Goal: Download file/media

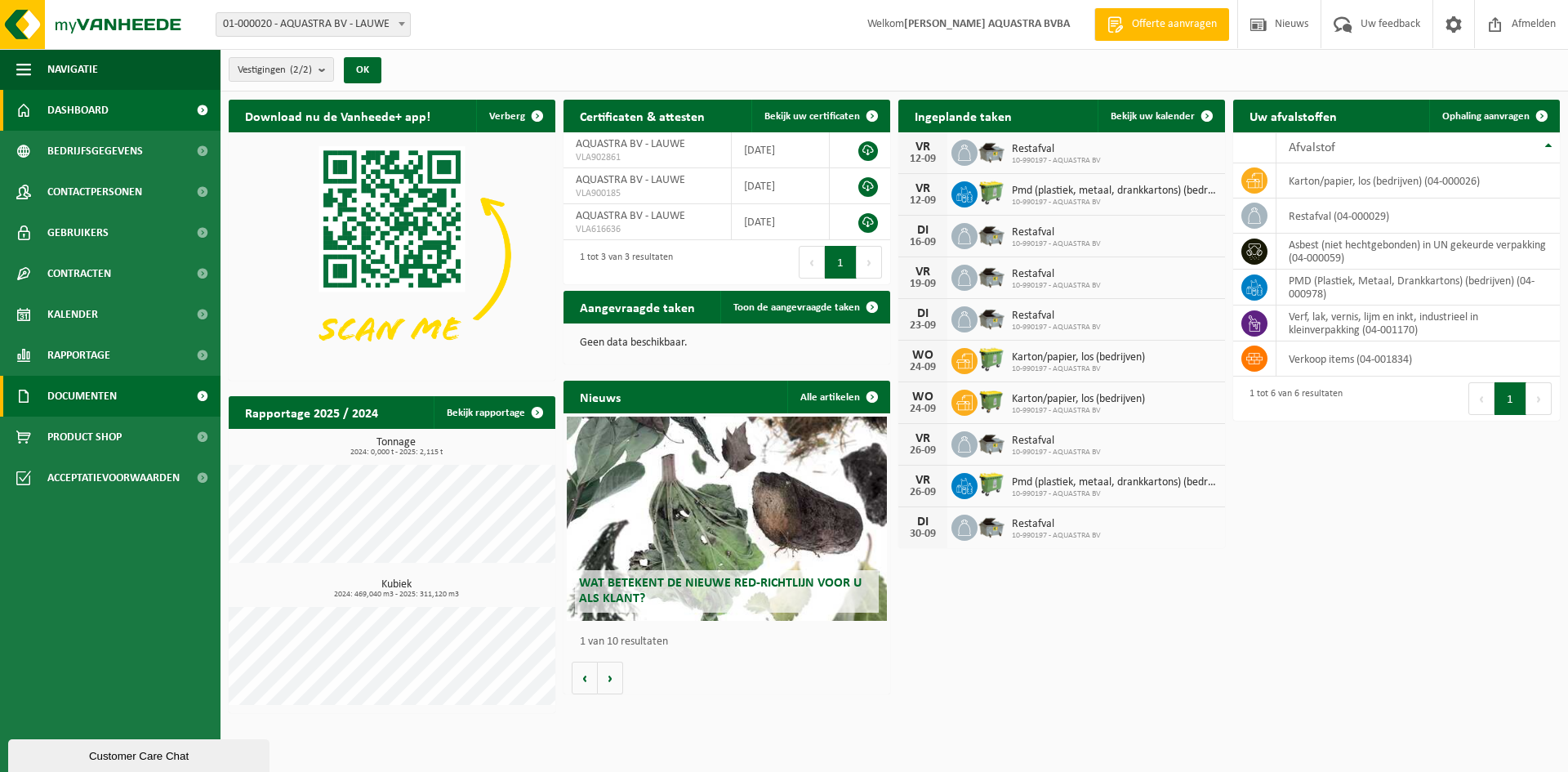
click at [80, 395] on span "Documenten" at bounding box center [82, 396] width 69 height 41
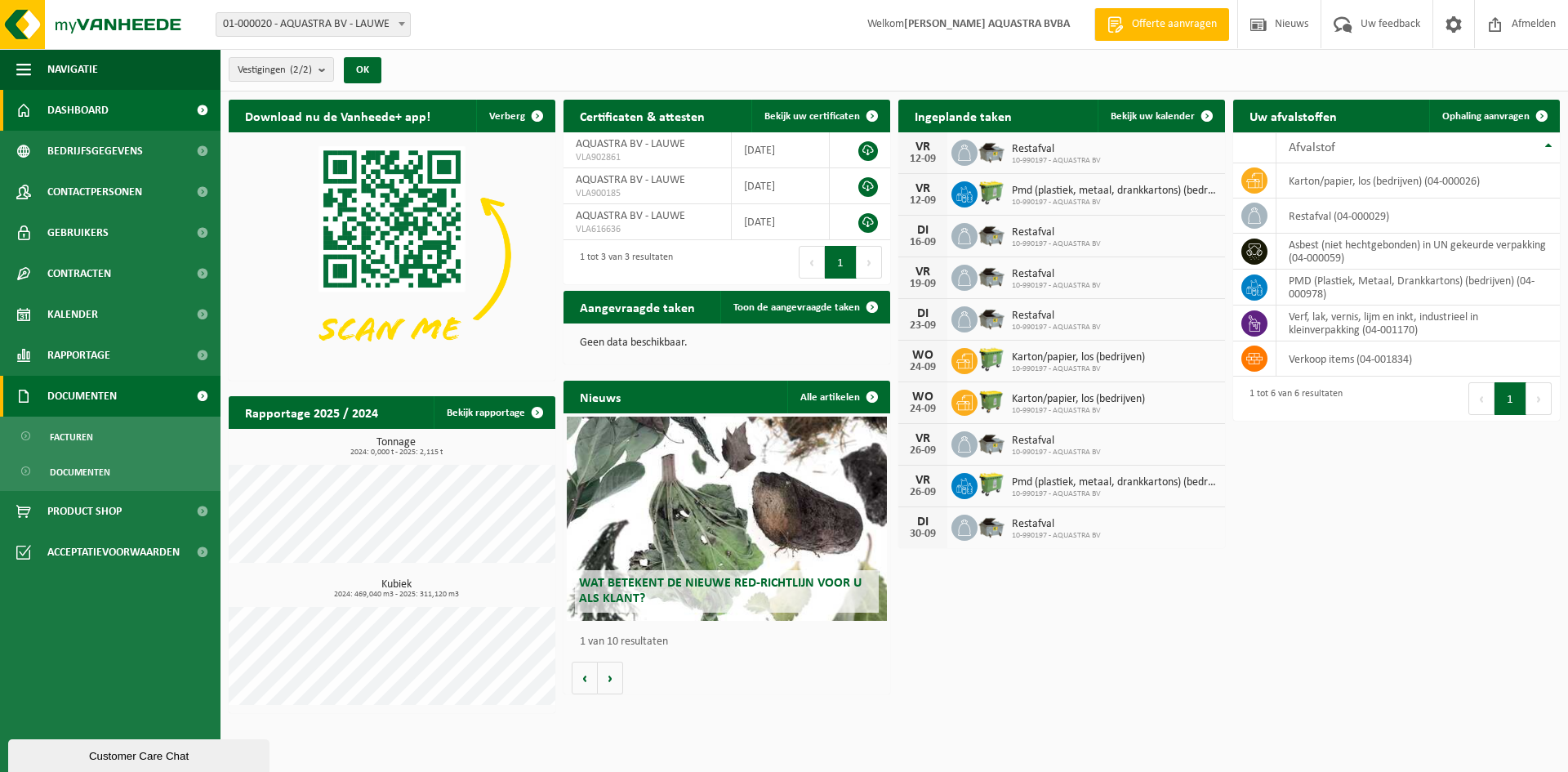
click at [206, 396] on span at bounding box center [202, 396] width 36 height 41
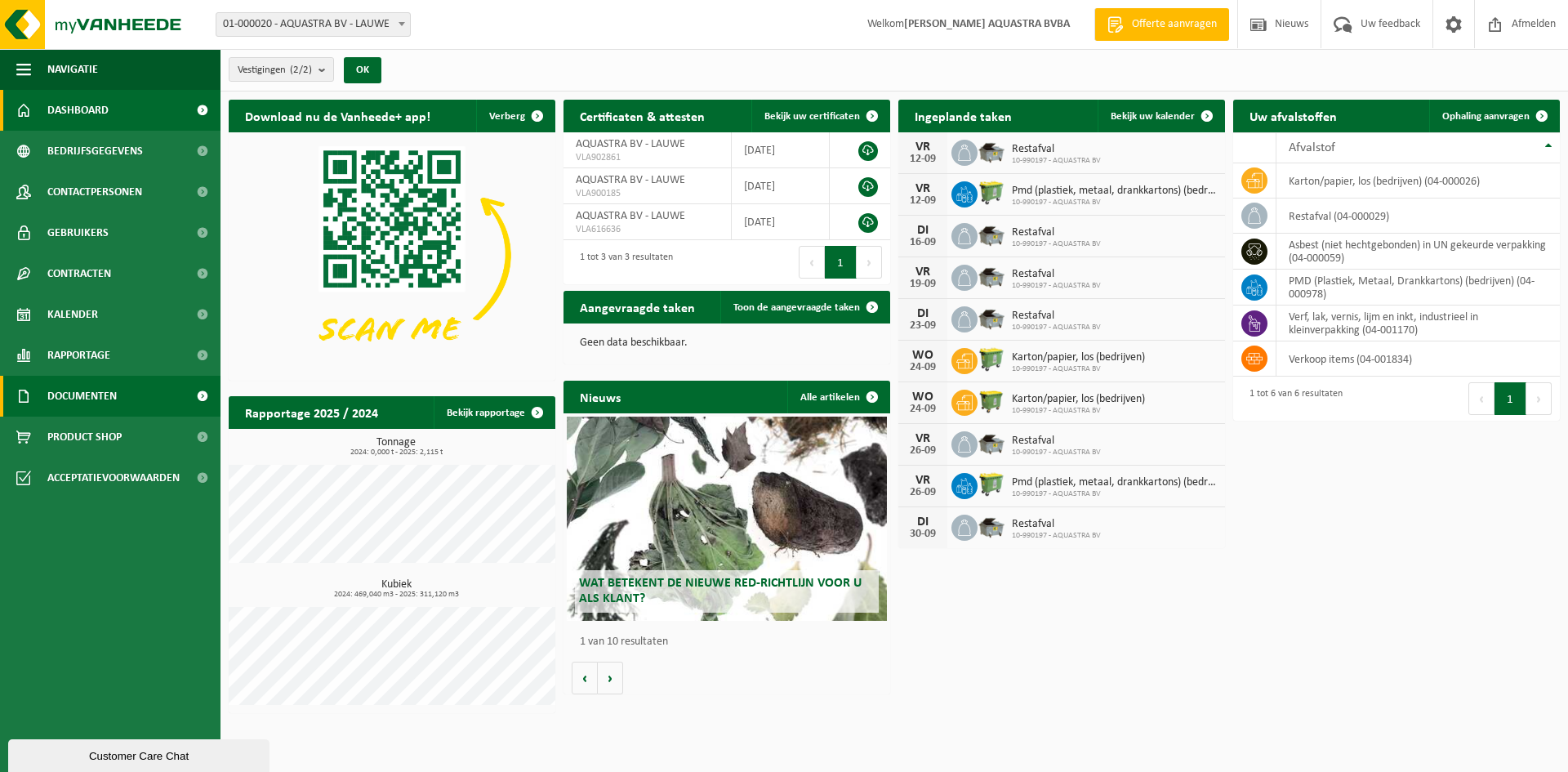
click at [198, 392] on span at bounding box center [202, 396] width 36 height 41
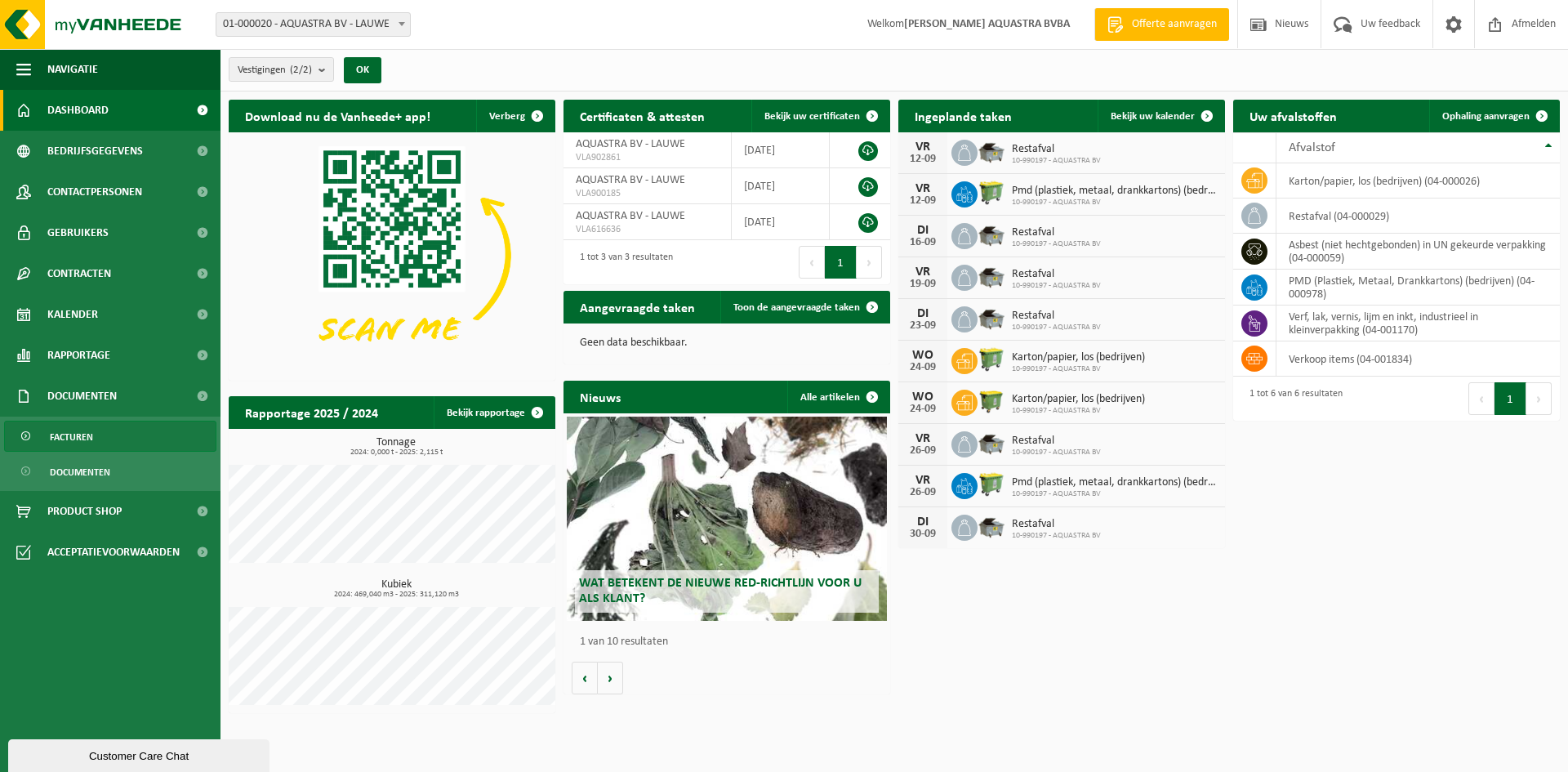
click at [79, 439] on span "Facturen" at bounding box center [72, 437] width 44 height 31
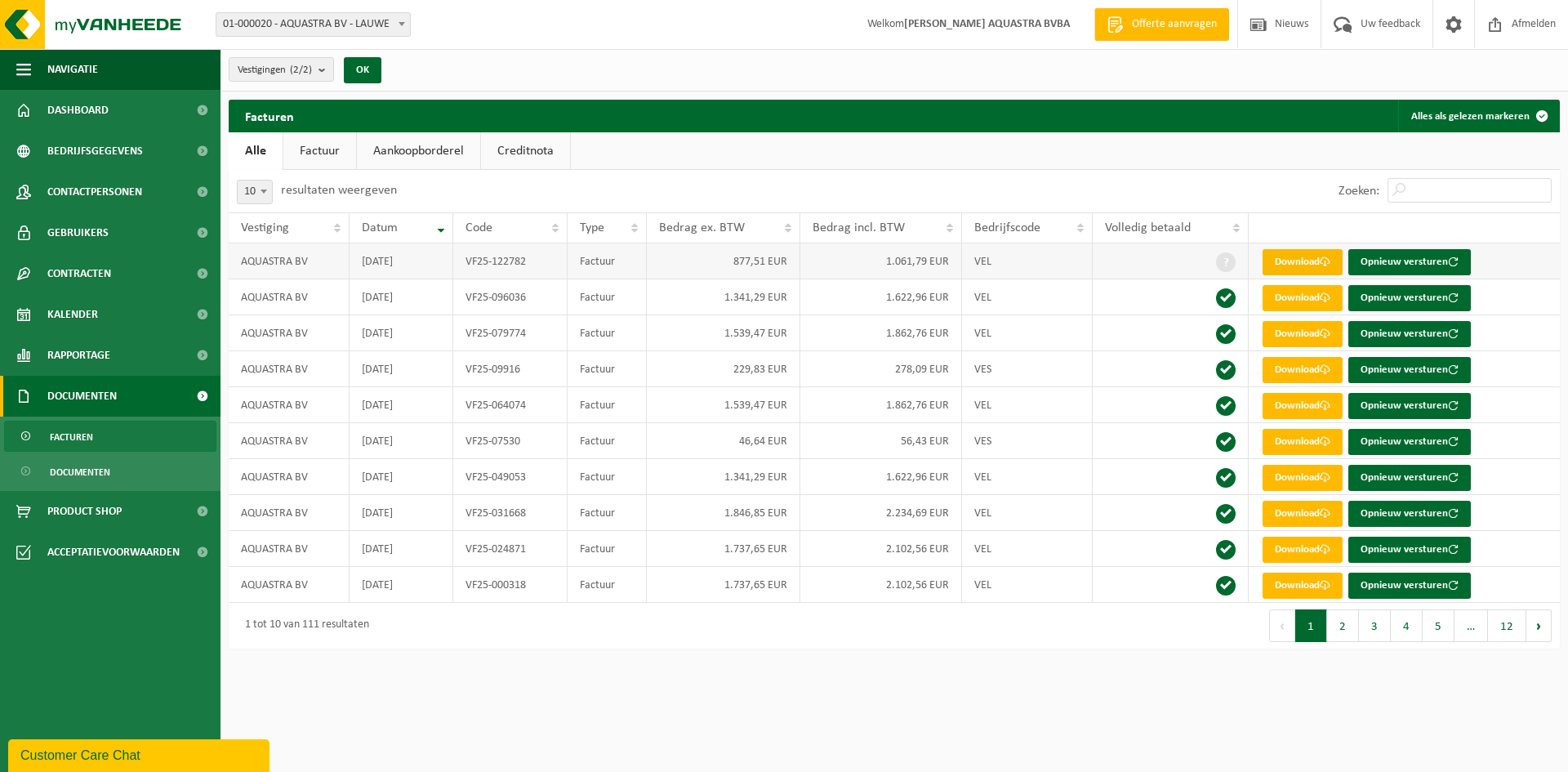
click at [1305, 268] on link "Download" at bounding box center [1303, 262] width 80 height 26
click at [94, 471] on span "Documenten" at bounding box center [80, 472] width 61 height 31
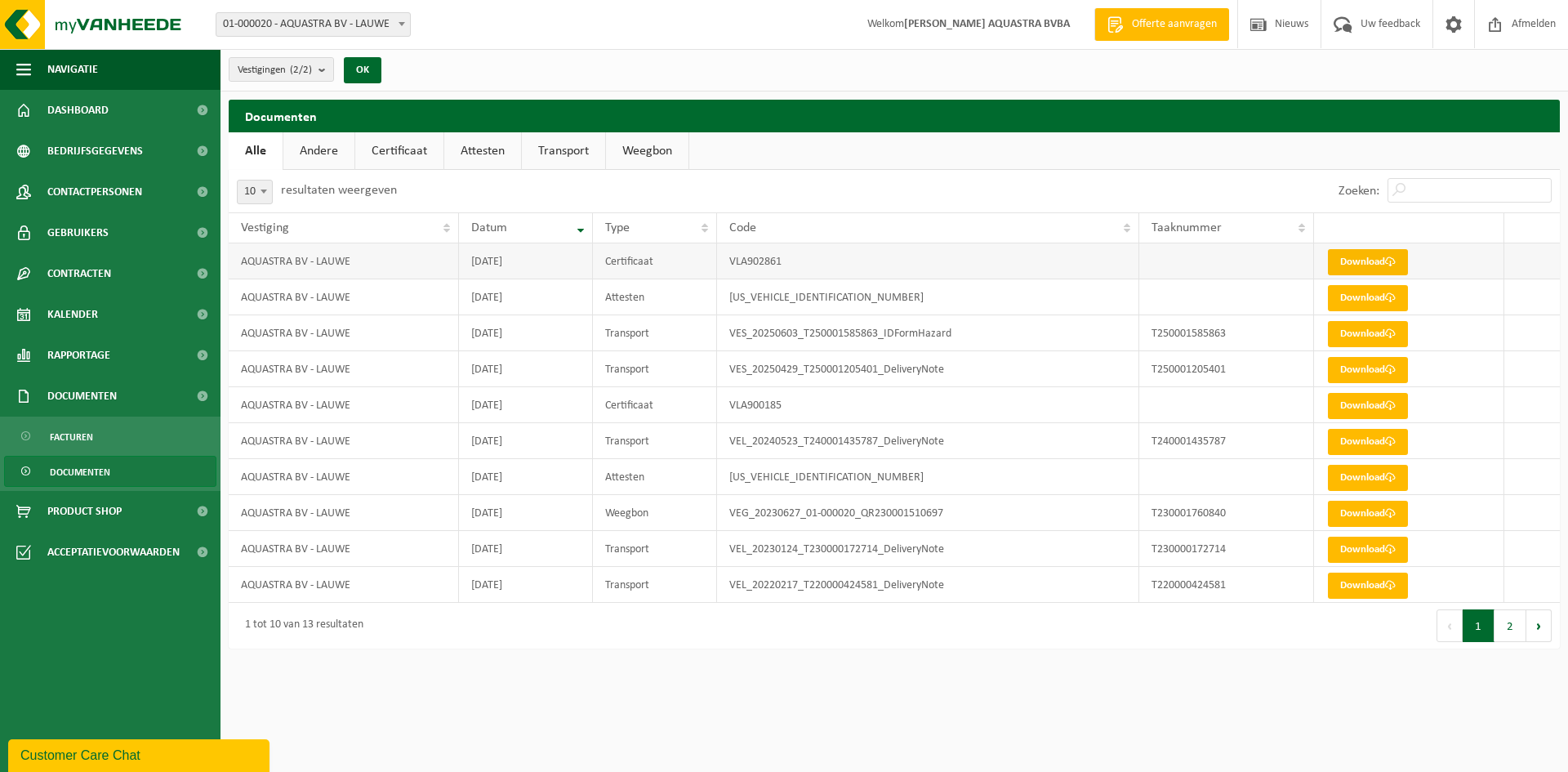
click at [1365, 257] on link "Download" at bounding box center [1368, 262] width 80 height 26
click at [70, 240] on span "Gebruikers" at bounding box center [77, 233] width 61 height 41
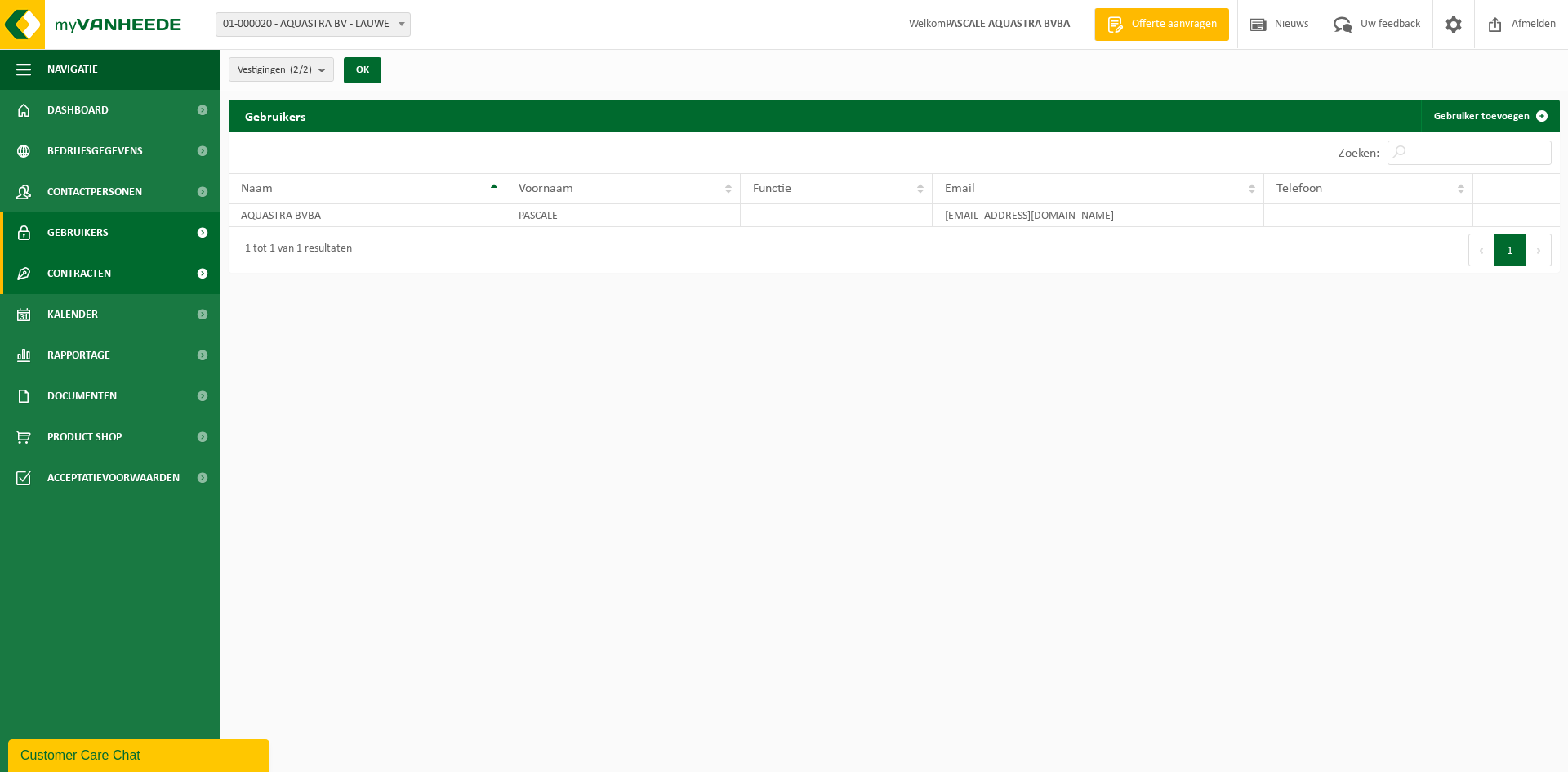
click at [70, 275] on span "Contracten" at bounding box center [79, 273] width 64 height 41
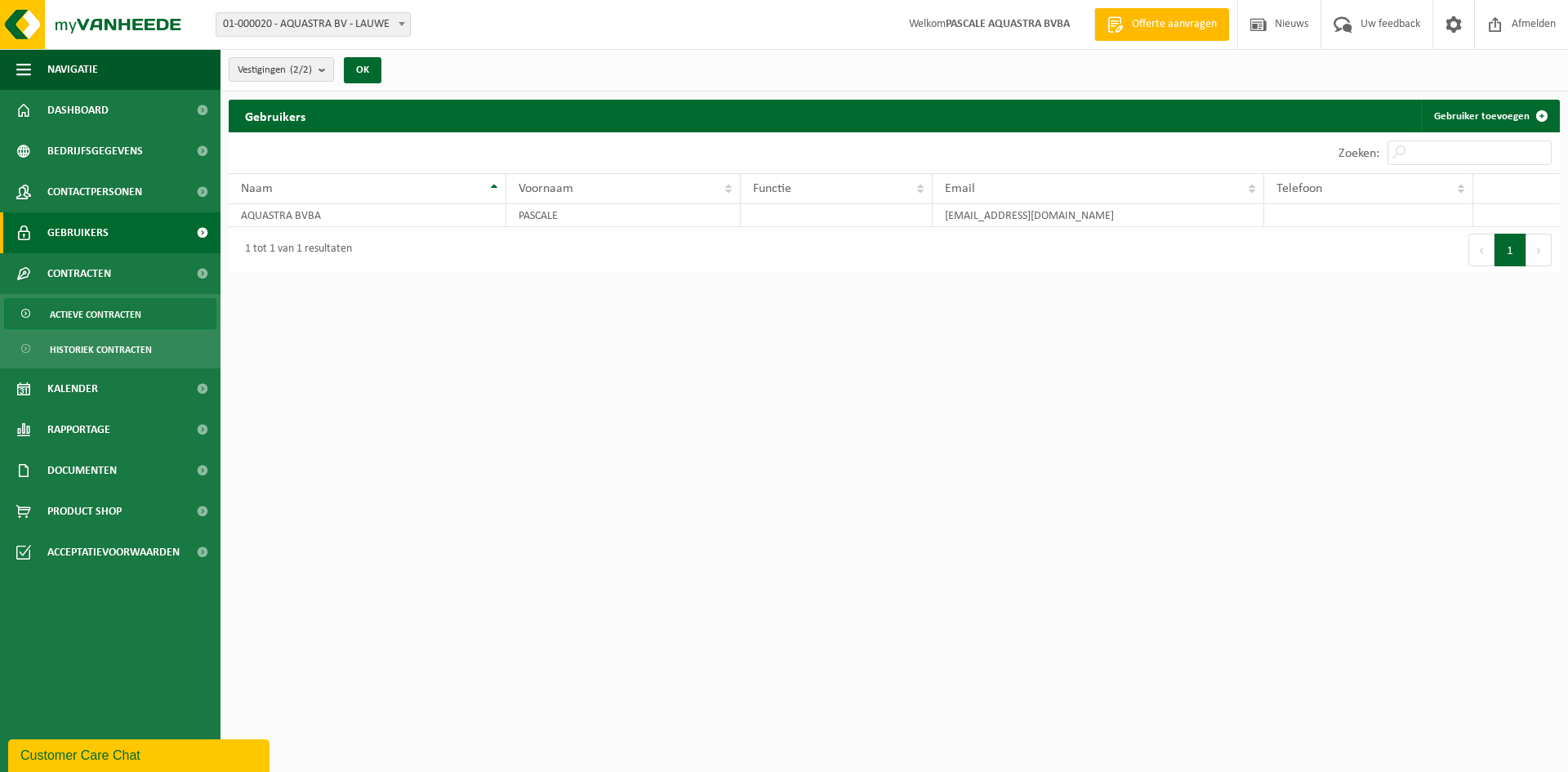
click at [113, 305] on span "Actieve contracten" at bounding box center [95, 314] width 92 height 31
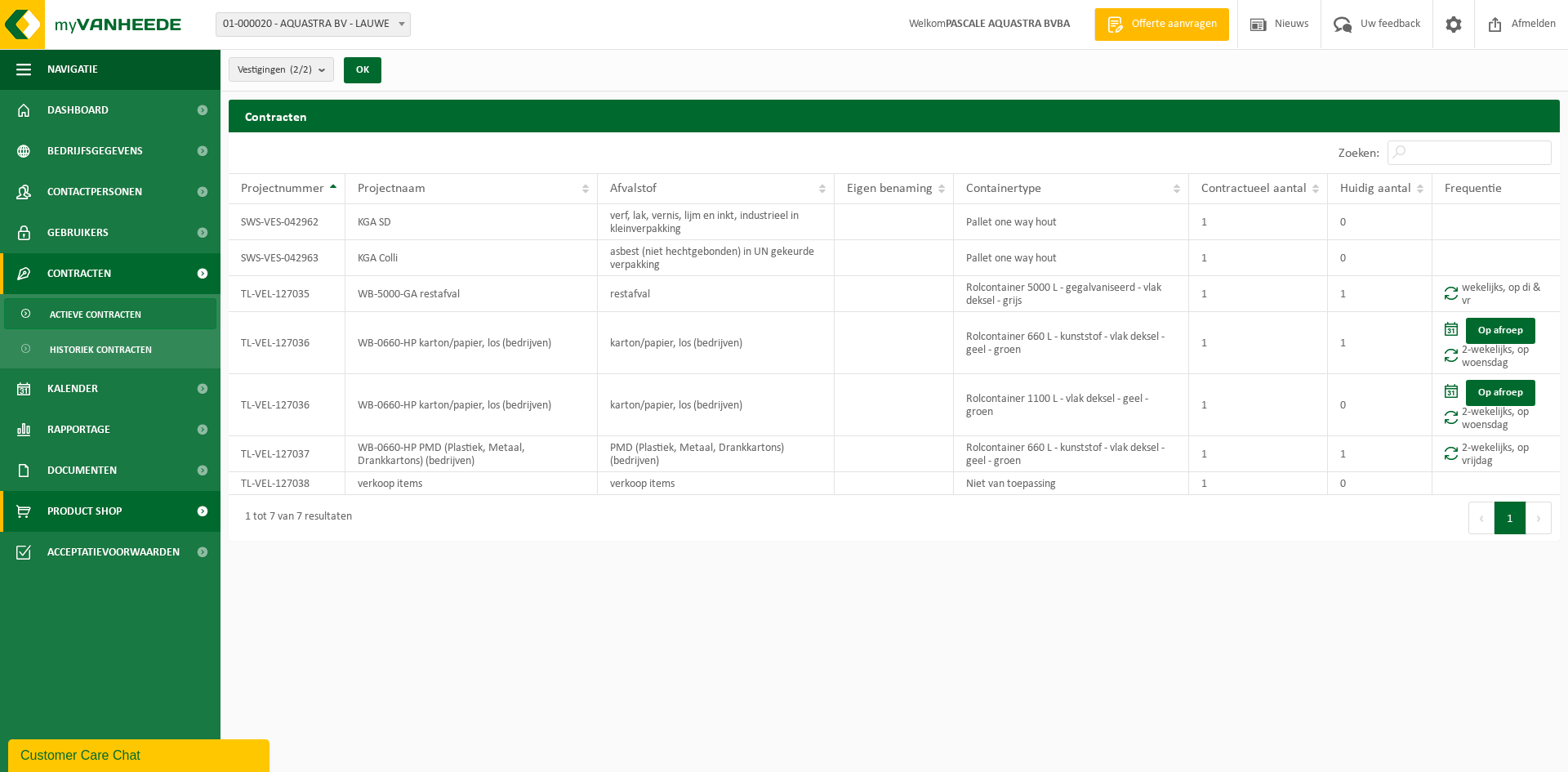
click at [92, 513] on span "Product Shop" at bounding box center [84, 510] width 74 height 41
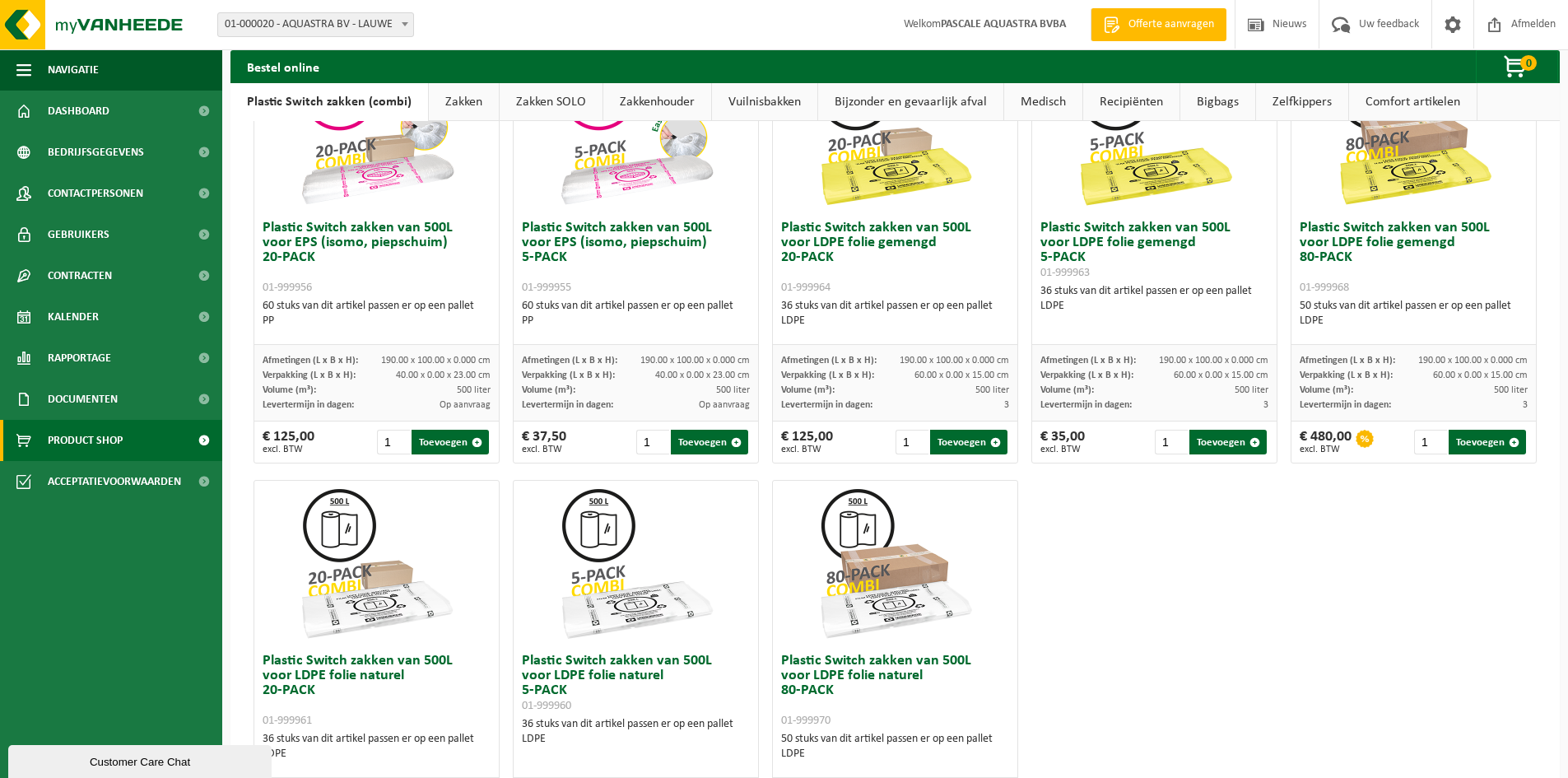
scroll to position [767, 0]
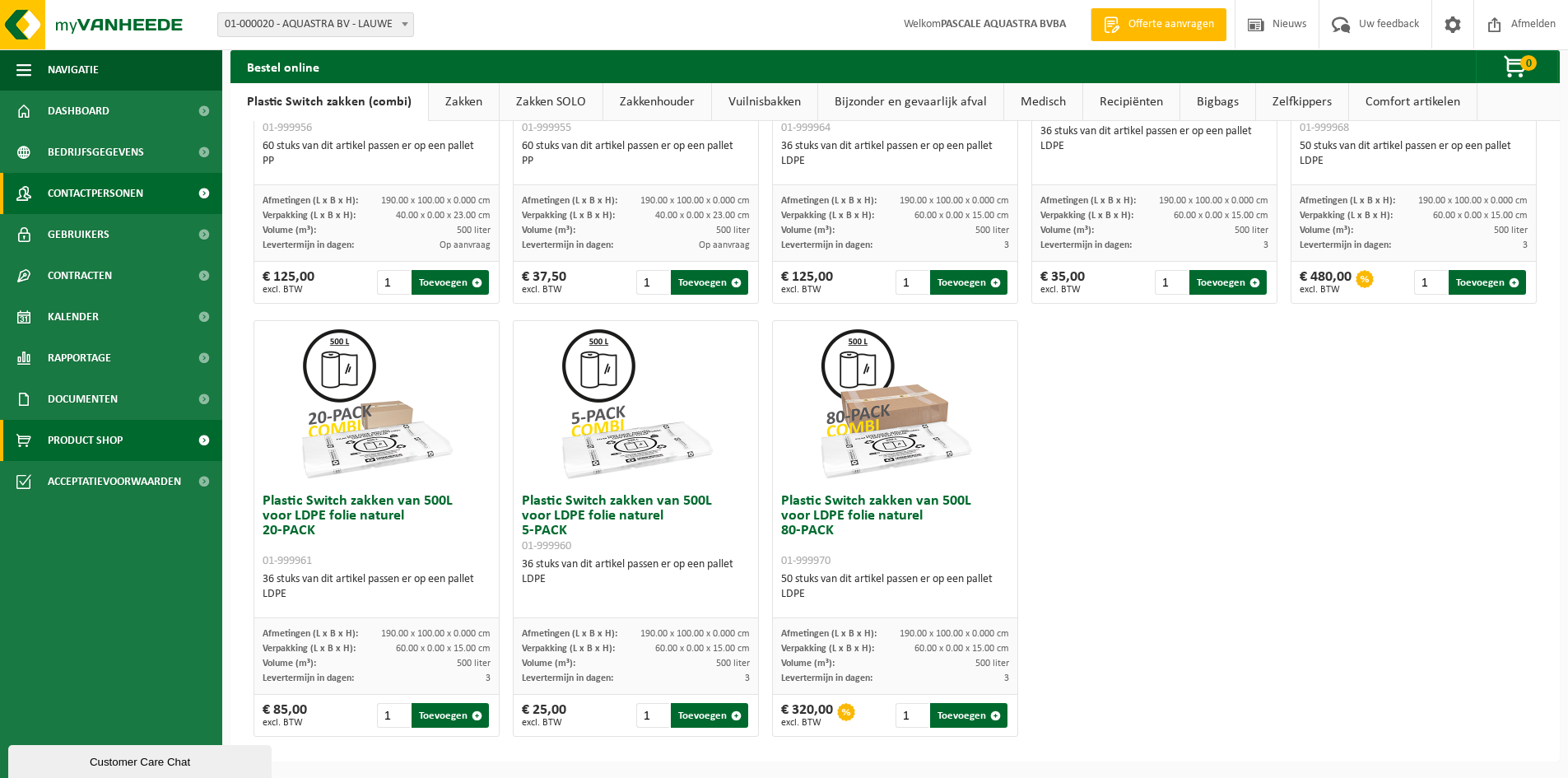
click at [73, 196] on span "Contactpersonen" at bounding box center [95, 193] width 95 height 41
